Goal: Check status: Check status

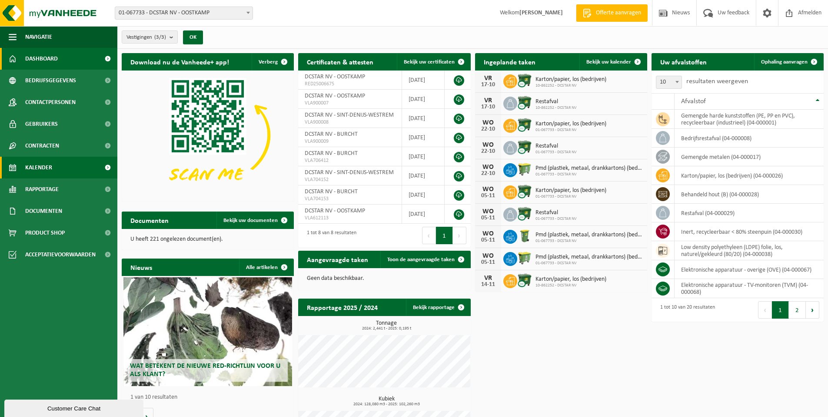
click at [50, 163] on span "Kalender" at bounding box center [38, 168] width 27 height 22
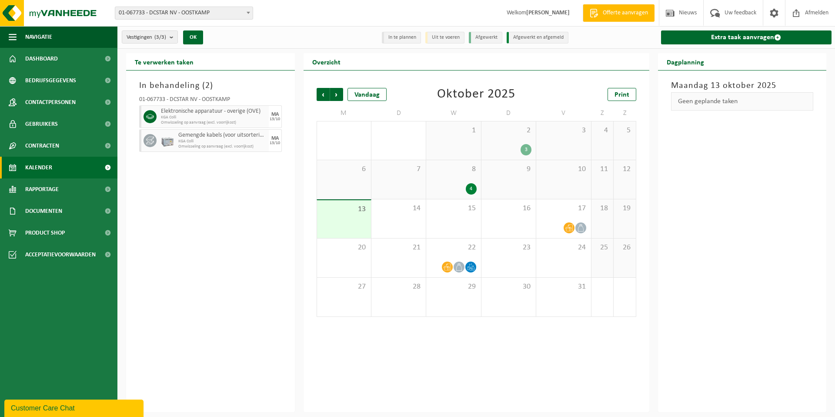
click at [211, 118] on span "KGA Colli" at bounding box center [214, 117] width 106 height 5
click at [217, 147] on span "Omwisseling op aanvraag (excl. voorrijkost)" at bounding box center [222, 146] width 88 height 5
click at [192, 120] on span "Omwisseling op aanvraag (excl. voorrijkost)" at bounding box center [214, 122] width 106 height 5
click at [721, 105] on div "Geen geplande taken" at bounding box center [742, 101] width 143 height 18
click at [210, 118] on span "KGA Colli" at bounding box center [214, 117] width 106 height 5
